Goal: Browse casually: Explore the website without a specific task or goal

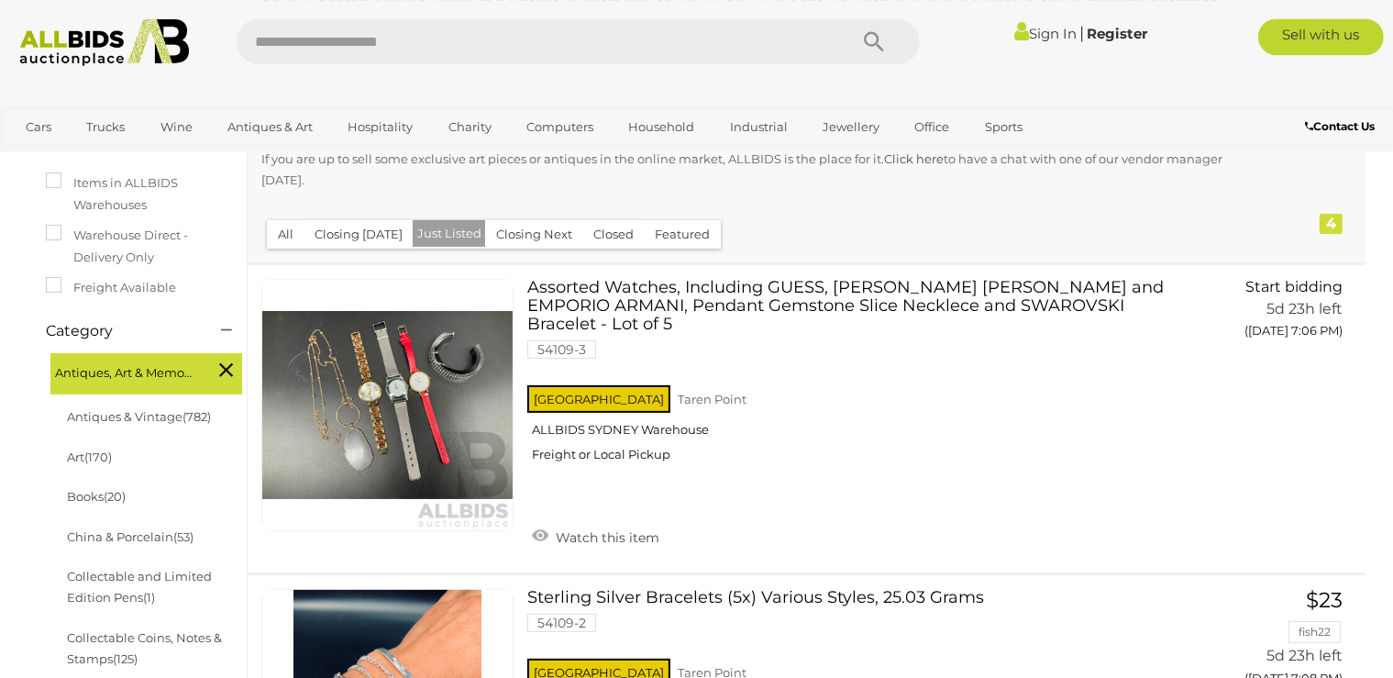
scroll to position [290, 0]
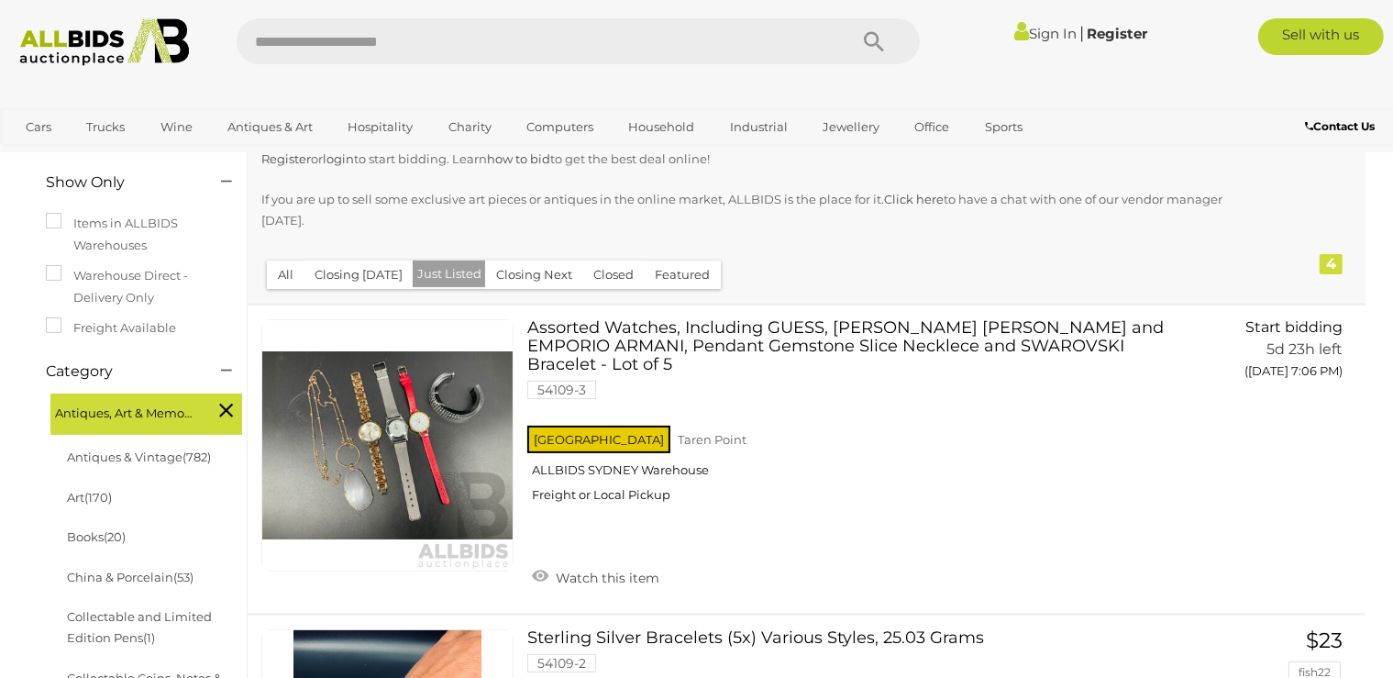
click at [72, 41] on img at bounding box center [104, 42] width 188 height 48
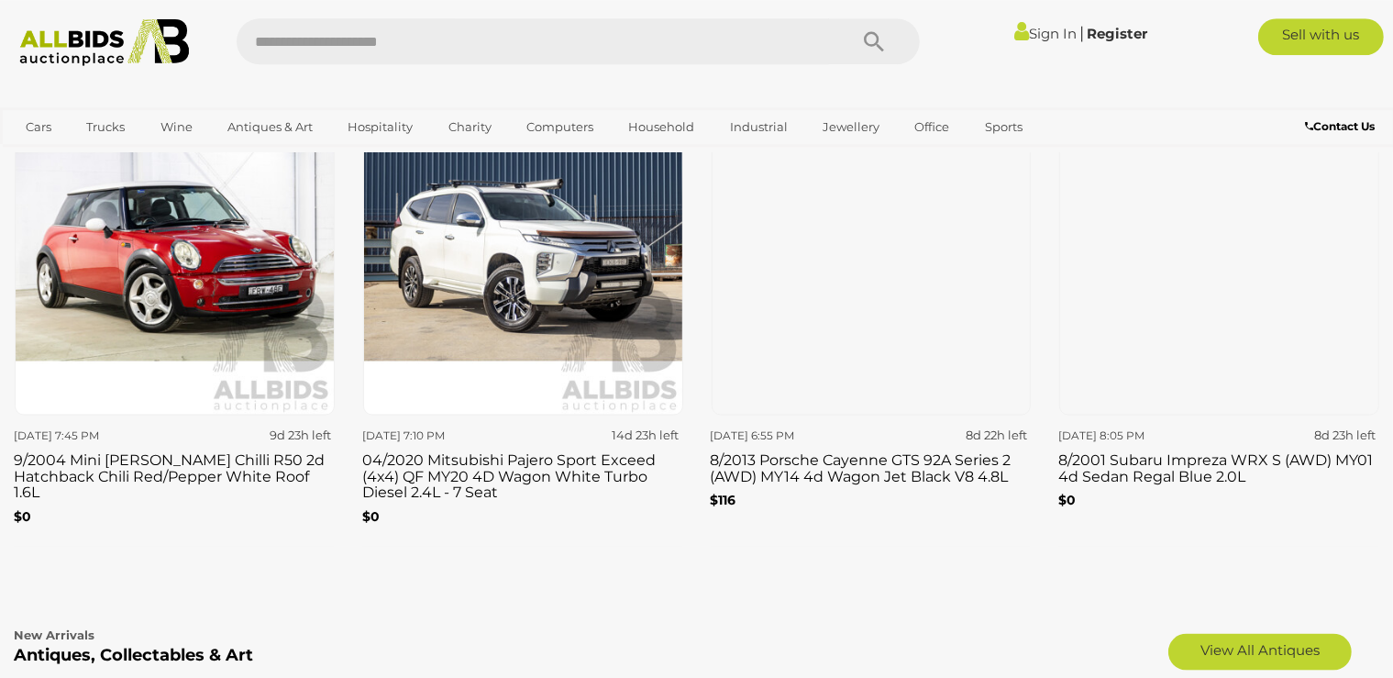
scroll to position [2421, 0]
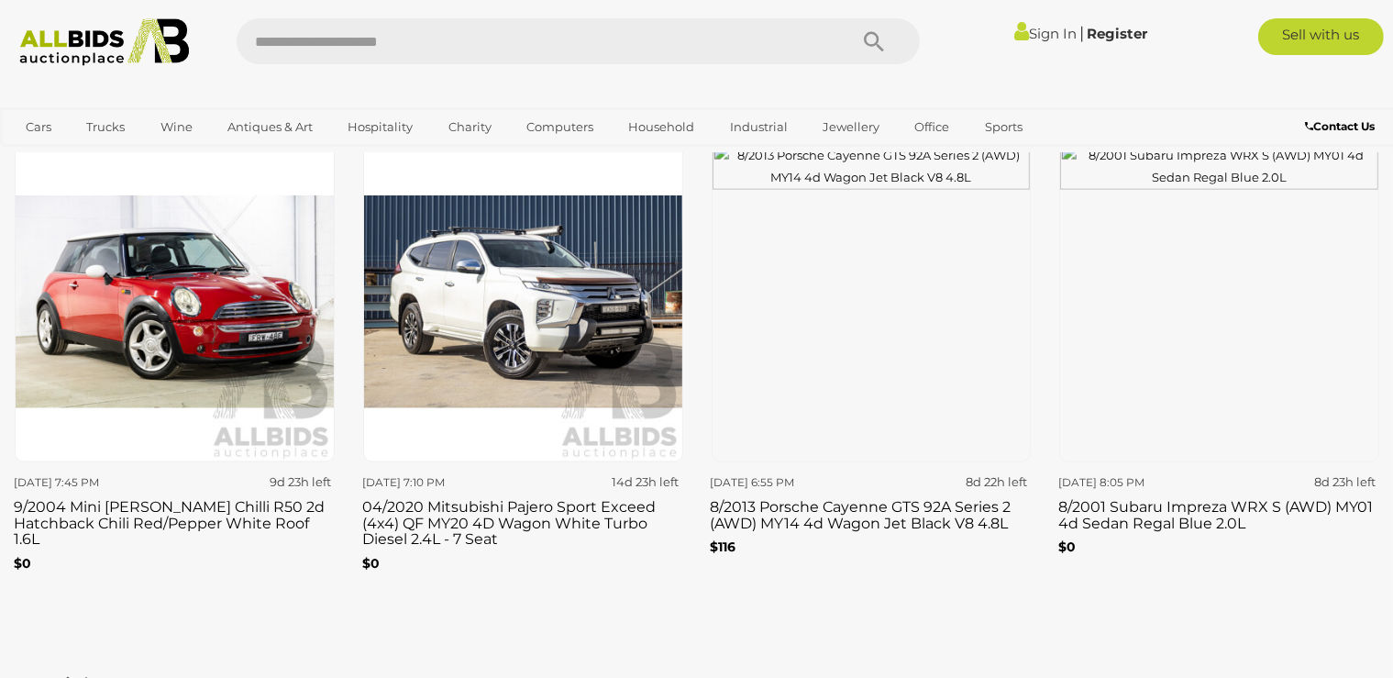
click at [41, 46] on img at bounding box center [104, 42] width 188 height 48
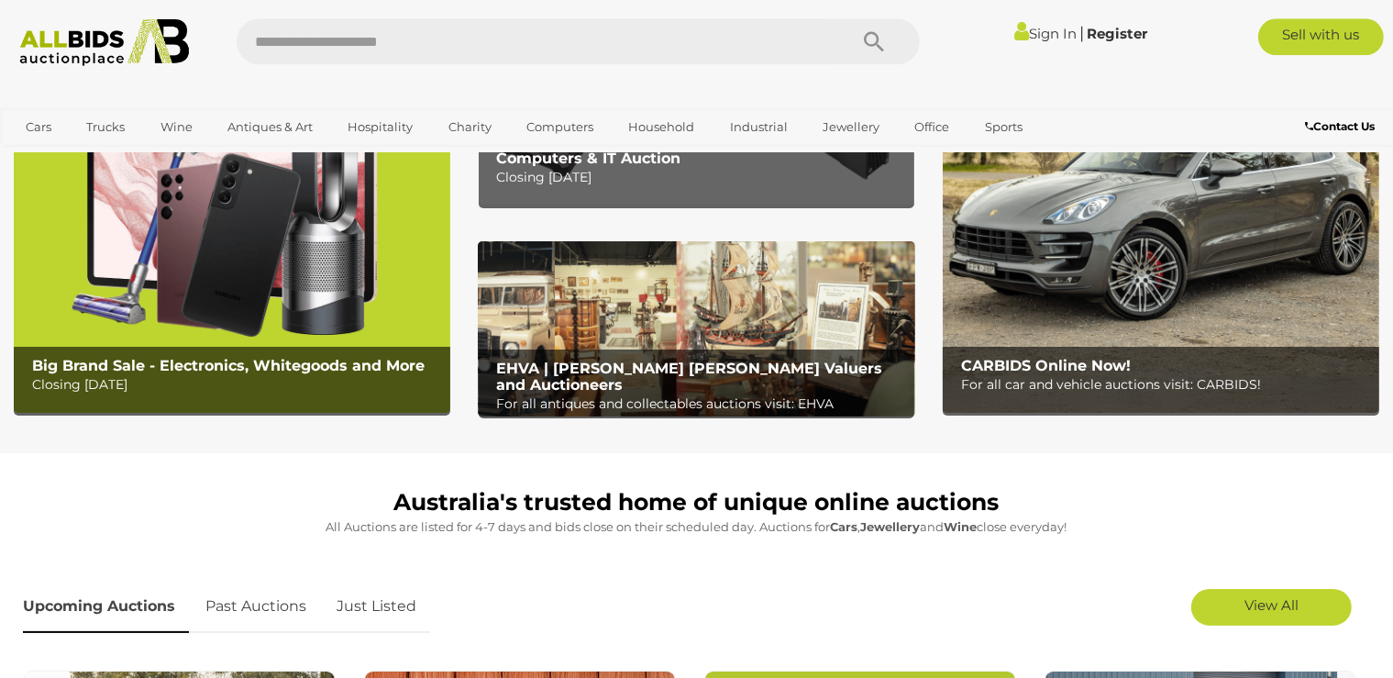
scroll to position [194, 0]
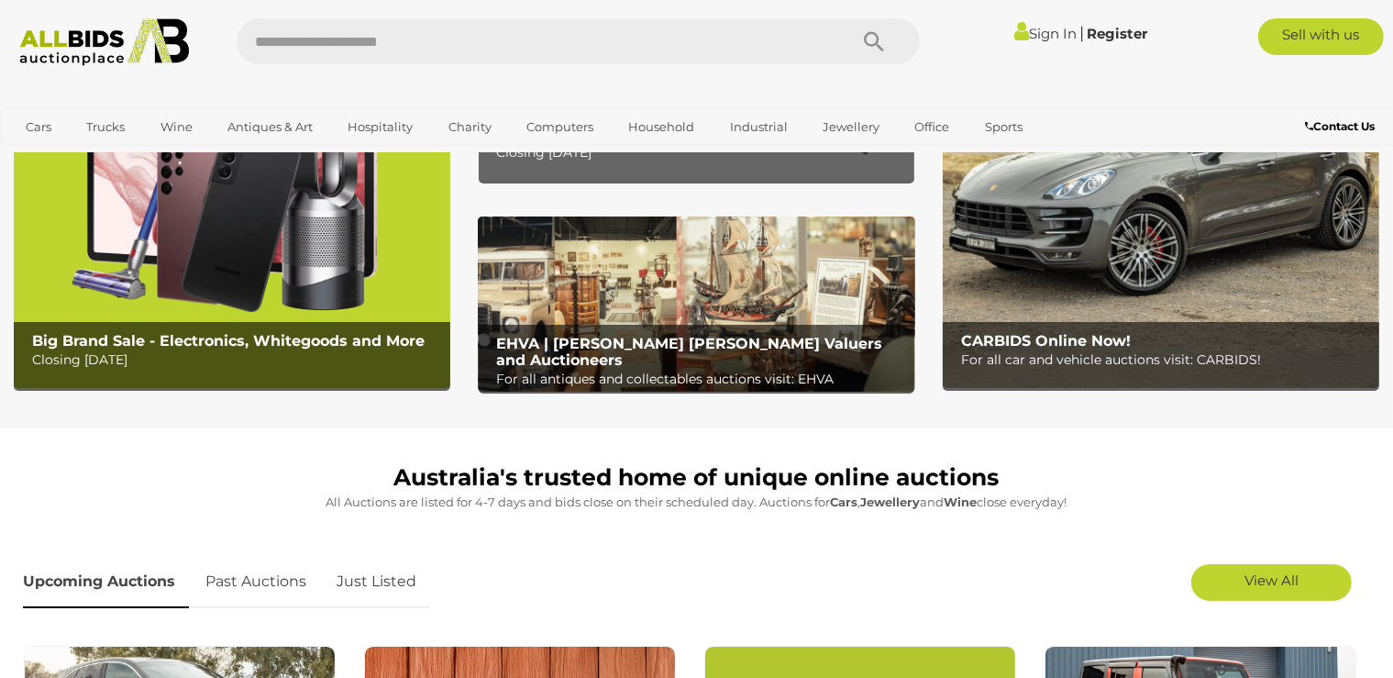
click at [765, 310] on img at bounding box center [696, 303] width 437 height 175
